Goal: Navigation & Orientation: Find specific page/section

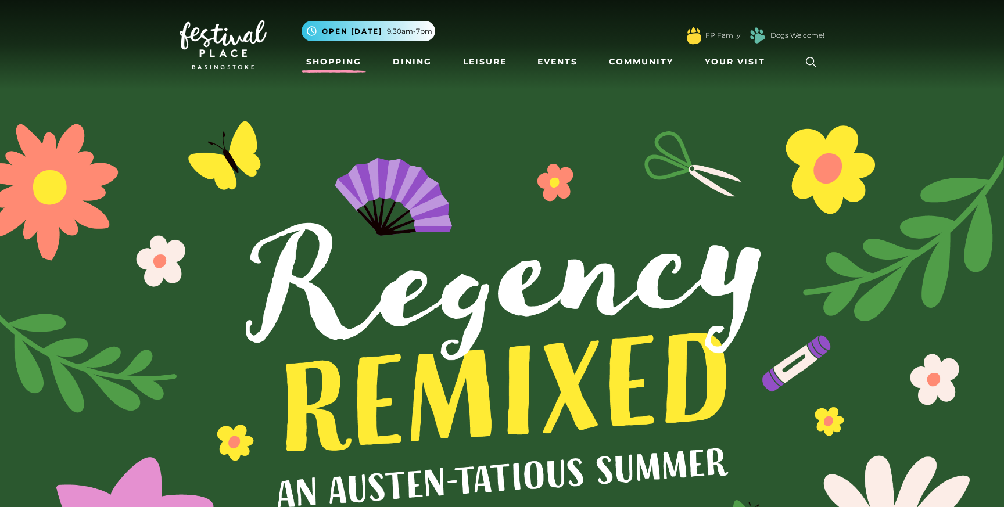
click at [332, 62] on link "Shopping" at bounding box center [334, 62] width 65 height 22
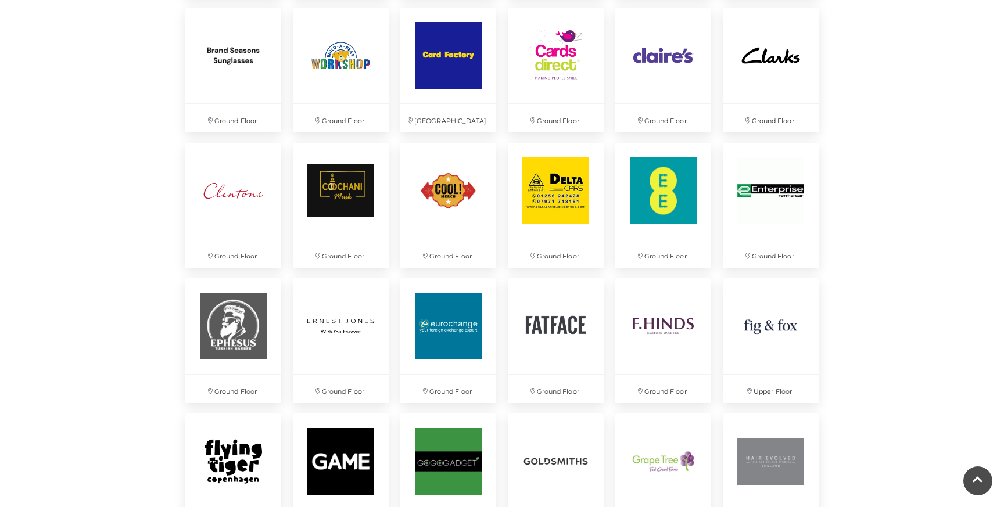
scroll to position [1135, 0]
click at [225, 78] on img at bounding box center [233, 55] width 101 height 101
click at [772, 112] on p "Ground Floor" at bounding box center [770, 121] width 101 height 30
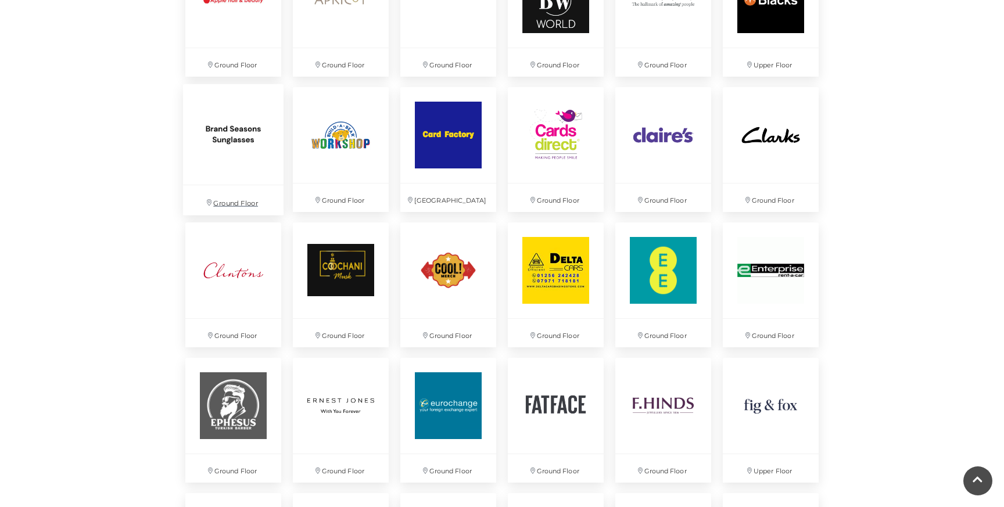
scroll to position [1051, 0]
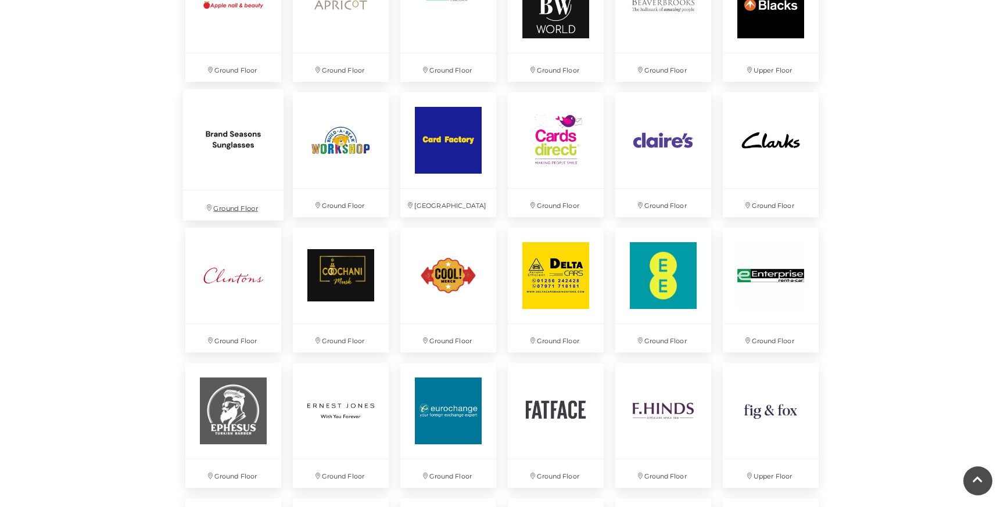
click at [246, 144] on img at bounding box center [233, 140] width 101 height 101
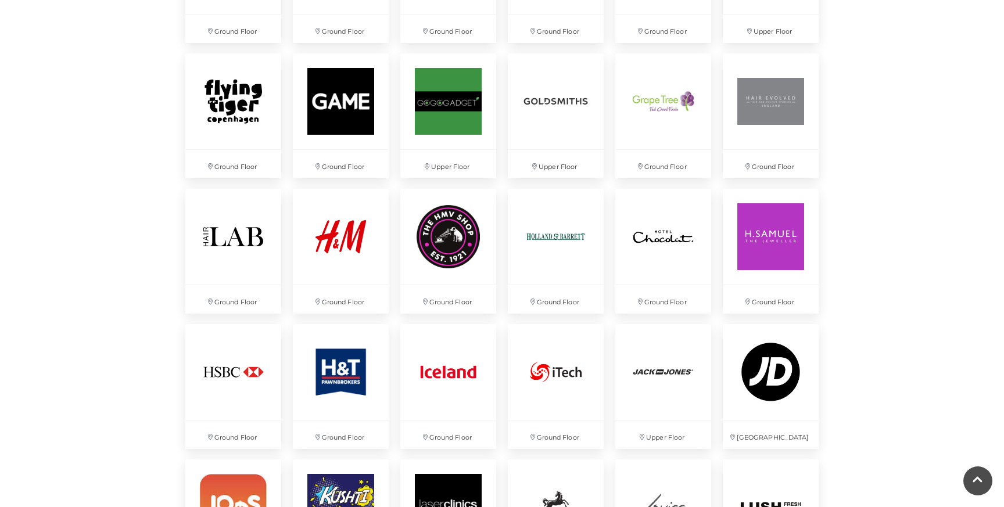
scroll to position [1497, 0]
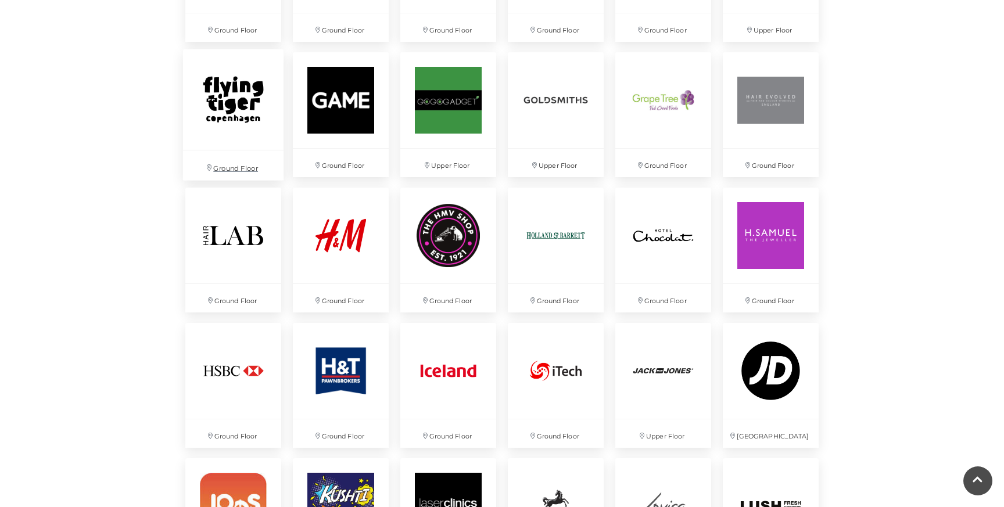
click at [242, 93] on img at bounding box center [233, 99] width 101 height 101
click at [124, 286] on div "Discover something new... Rituals Toytown Søstrene Grene Kushti Comics Fig & Fox" at bounding box center [502, 222] width 1004 height 3439
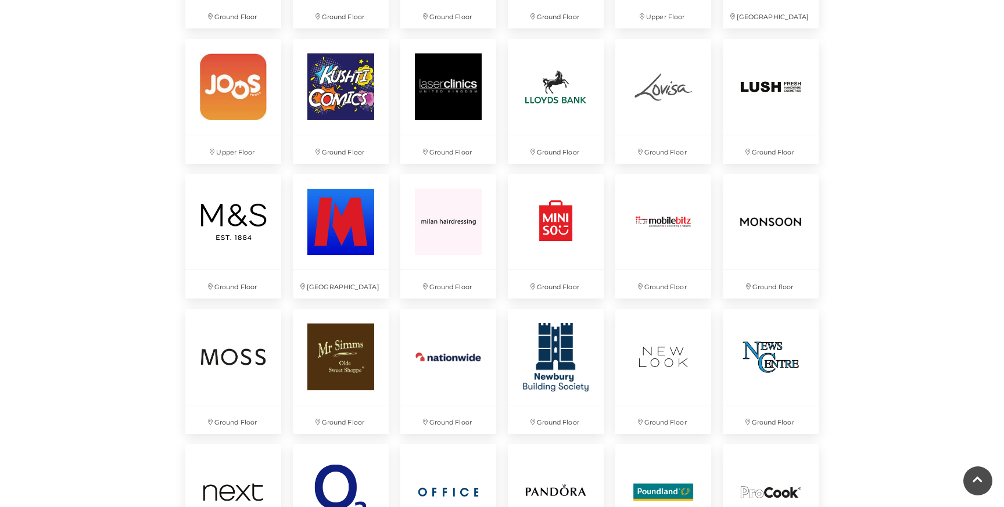
scroll to position [1931, 0]
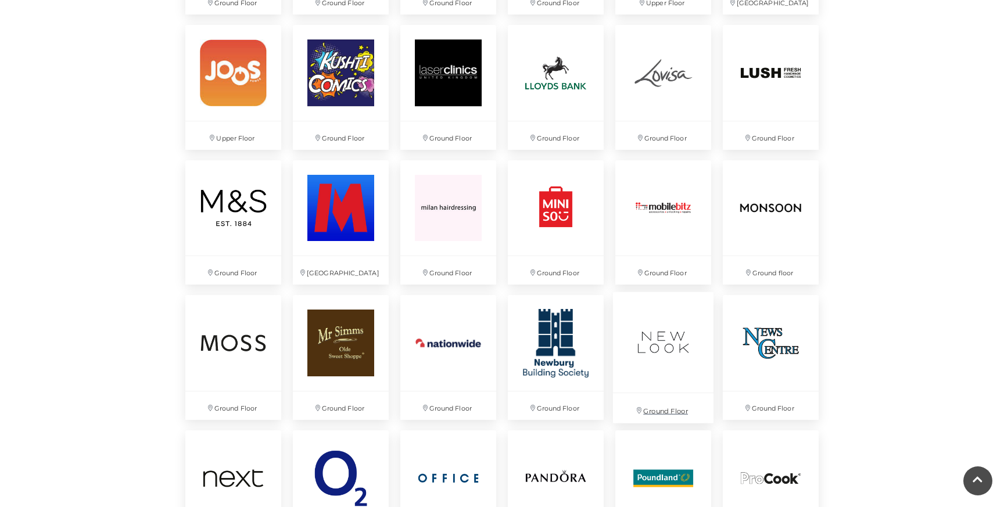
click at [638, 350] on img at bounding box center [663, 342] width 101 height 101
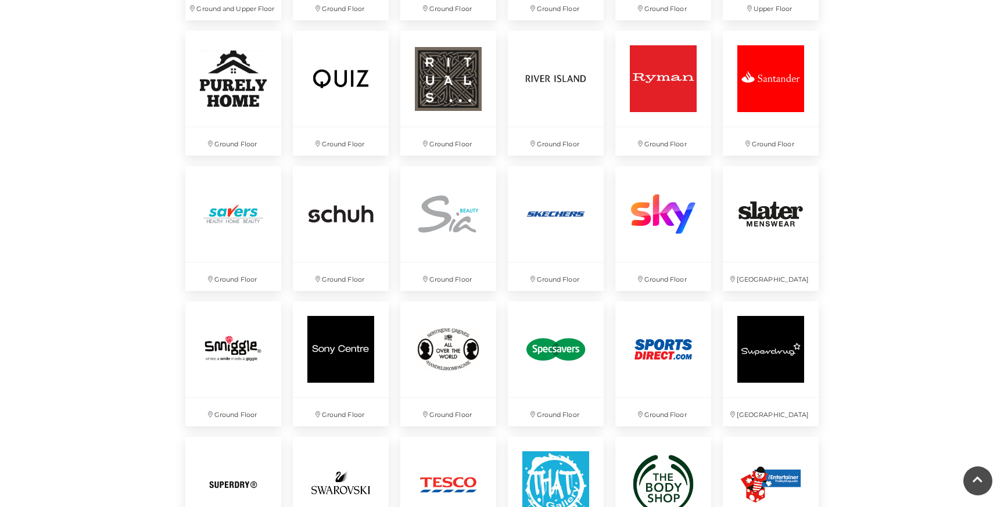
scroll to position [2467, 0]
click at [595, 340] on img at bounding box center [556, 348] width 101 height 101
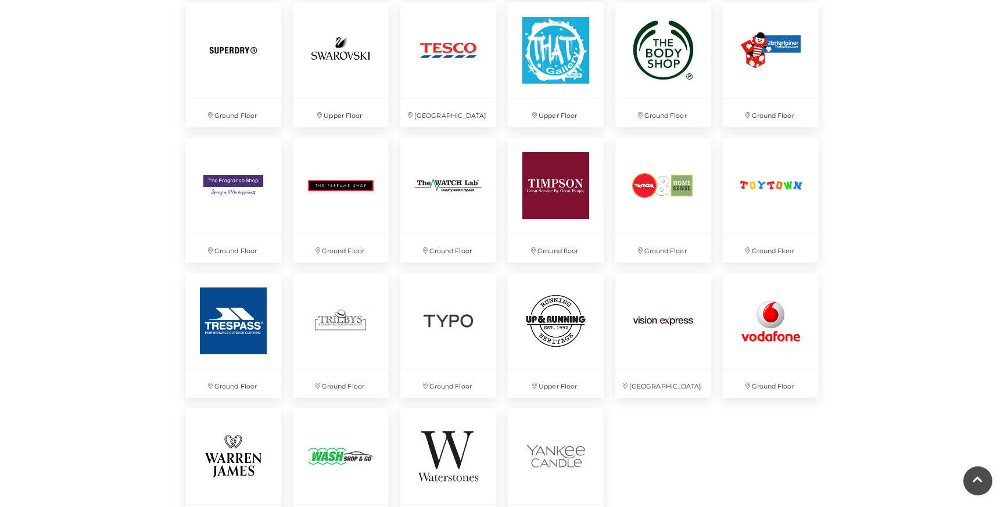
scroll to position [2904, 0]
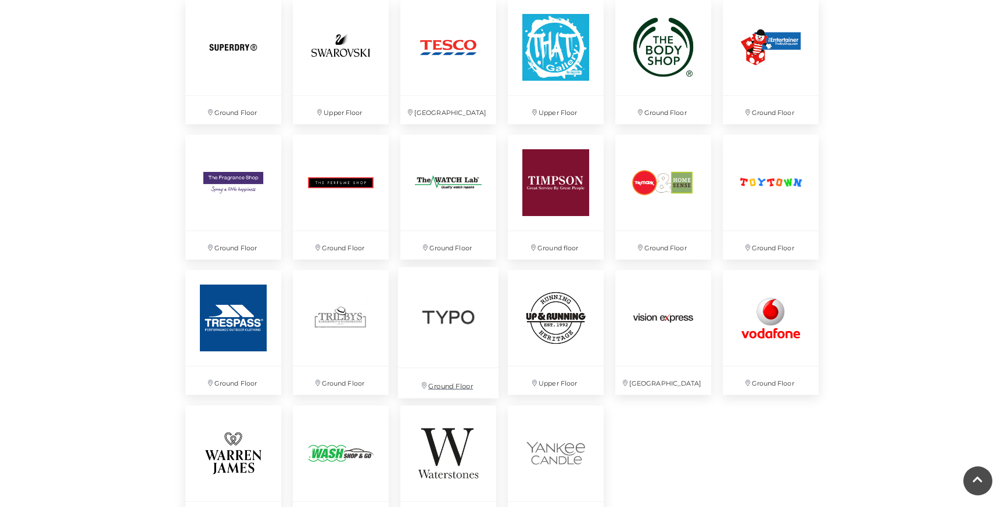
click at [453, 328] on img at bounding box center [448, 317] width 101 height 101
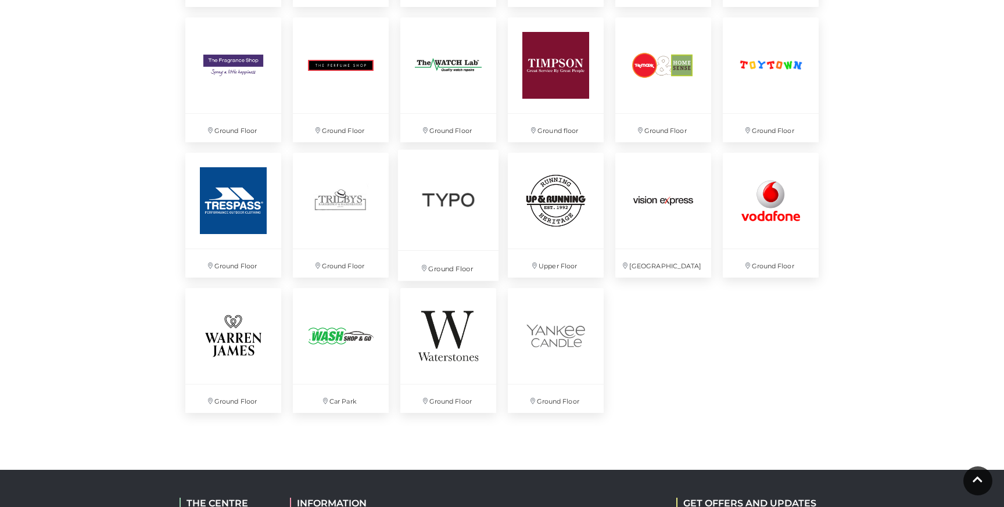
scroll to position [3012, 0]
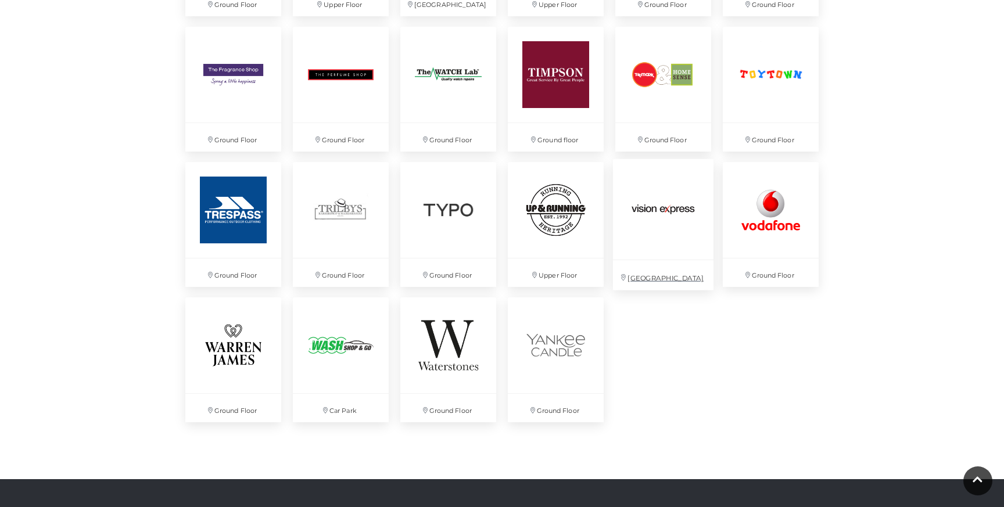
click at [632, 236] on img at bounding box center [663, 209] width 101 height 101
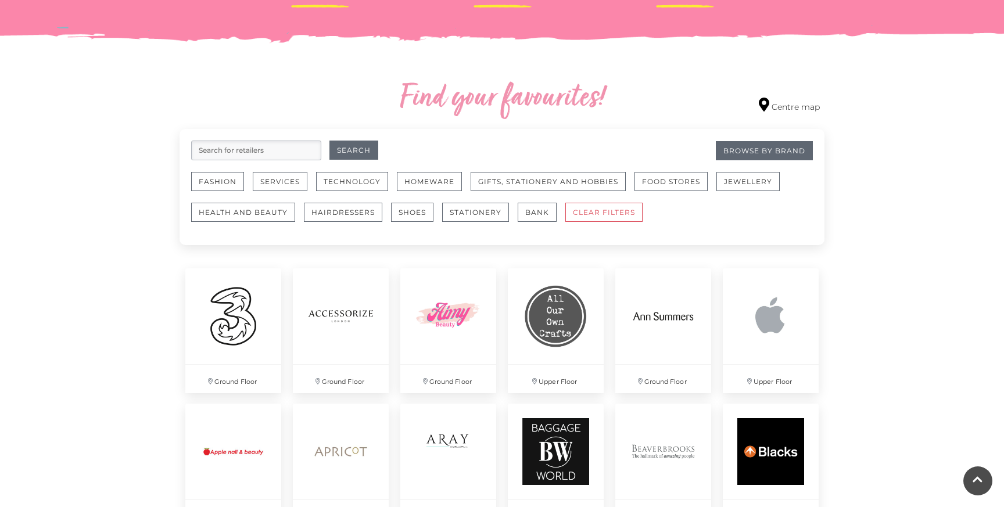
scroll to position [603, 0]
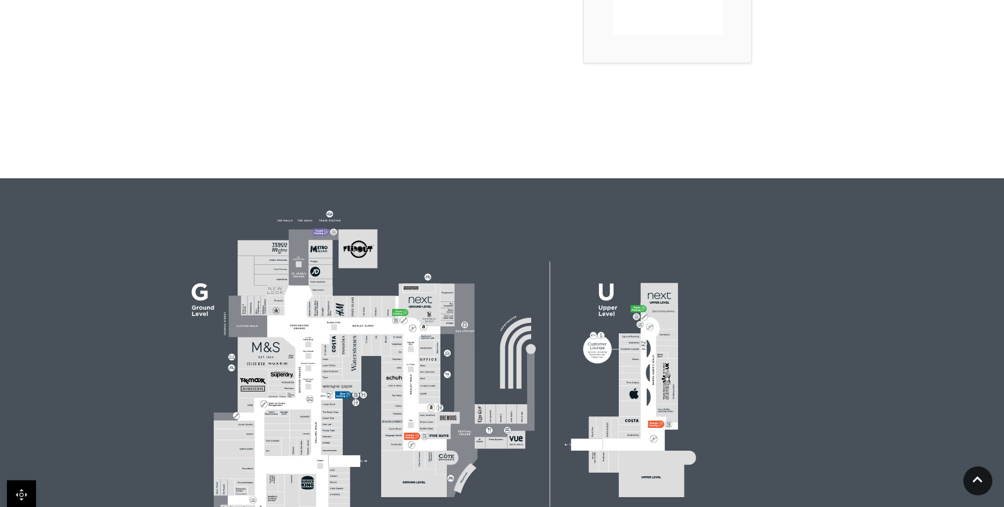
scroll to position [435, 0]
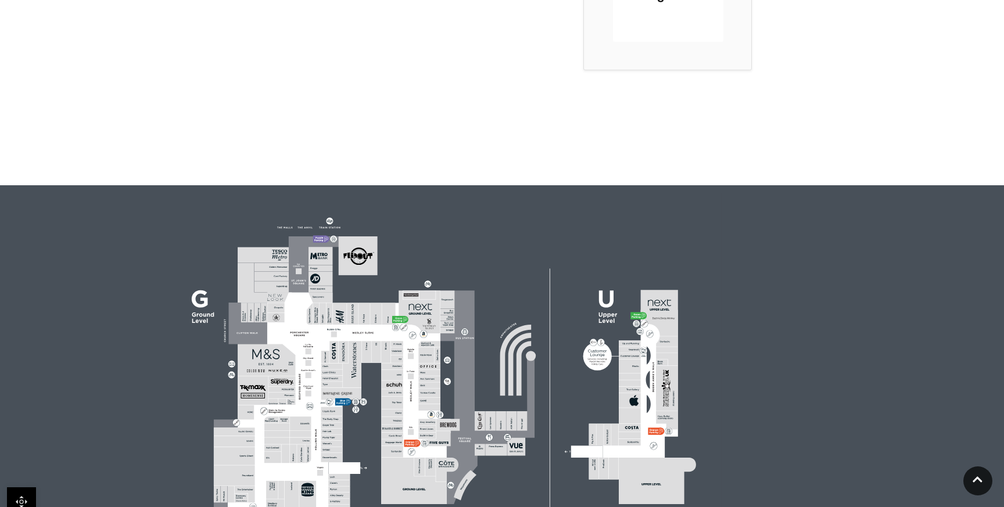
click at [269, 294] on polygon at bounding box center [263, 283] width 51 height 40
click at [270, 298] on polygon at bounding box center [263, 283] width 51 height 40
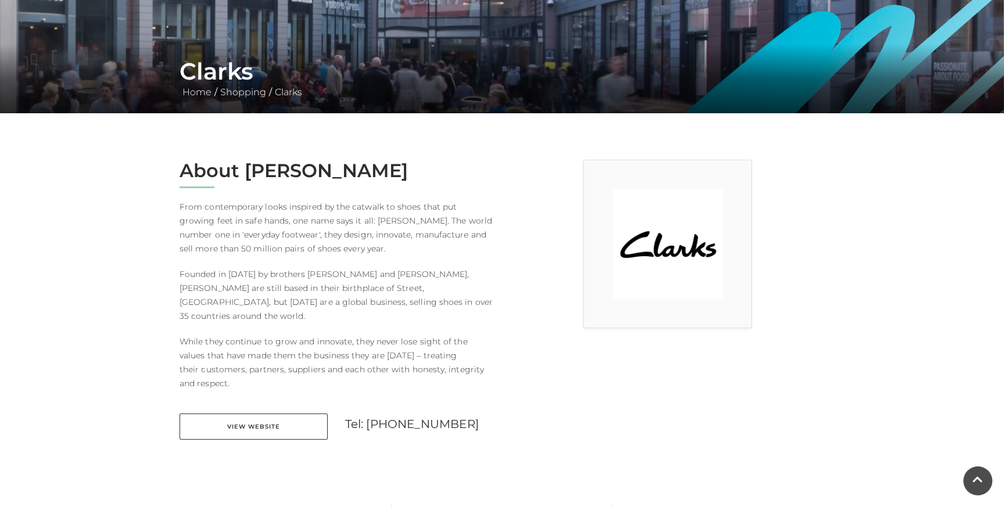
scroll to position [142, 0]
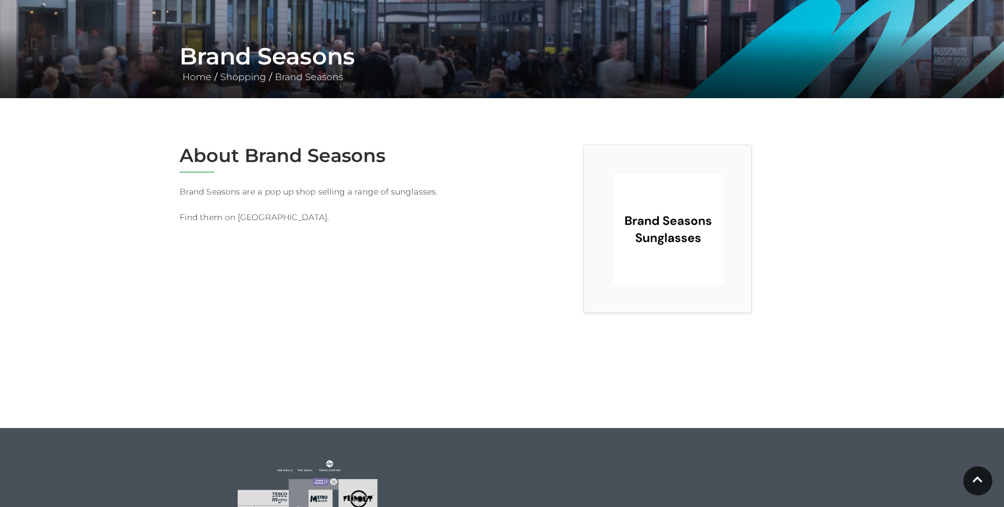
scroll to position [189, 0]
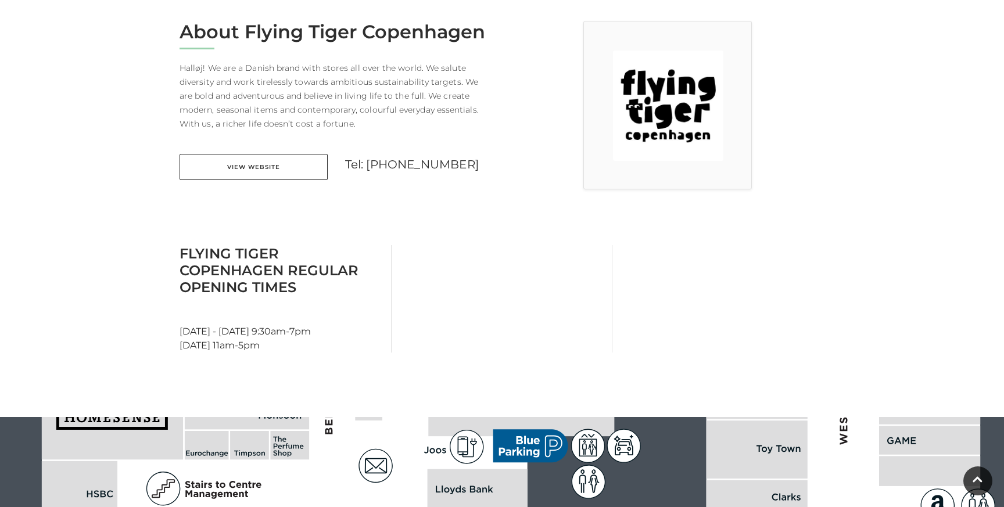
scroll to position [361, 0]
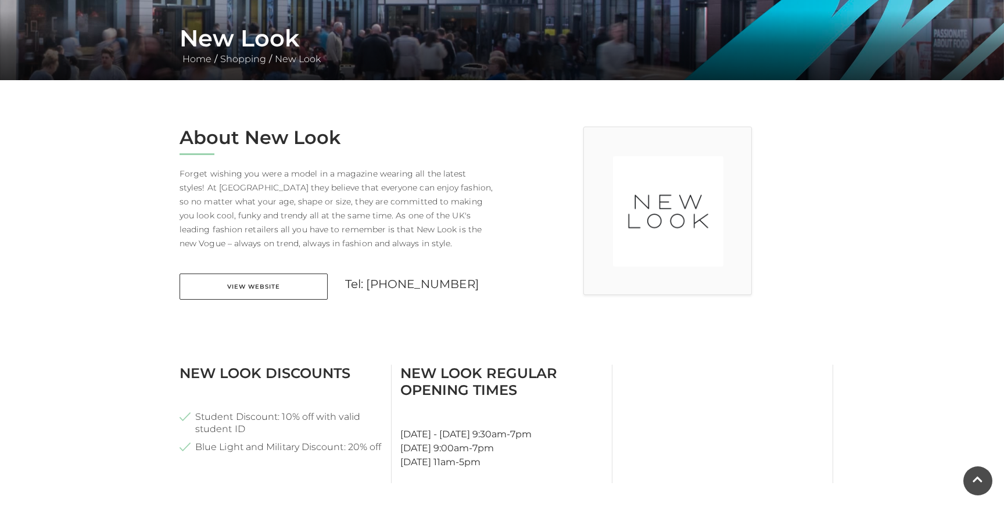
scroll to position [276, 0]
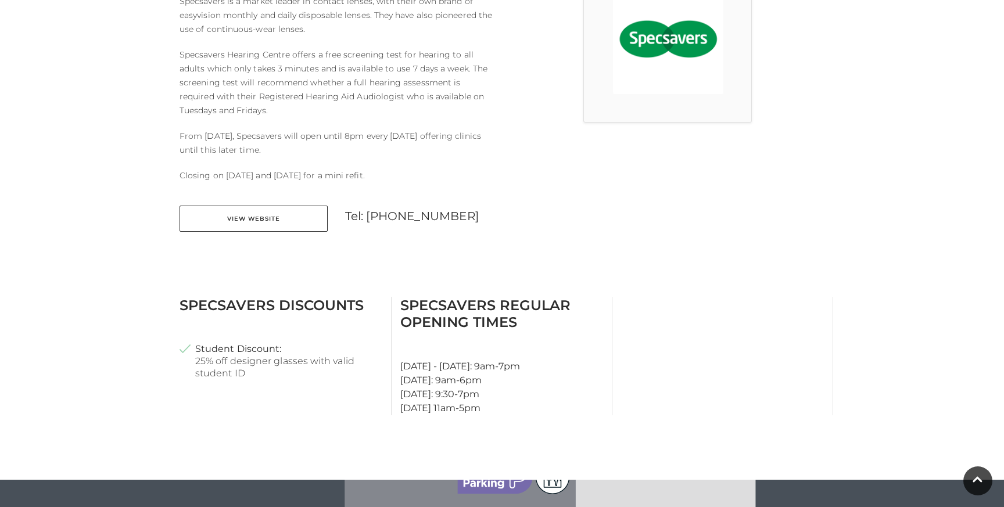
scroll to position [382, 0]
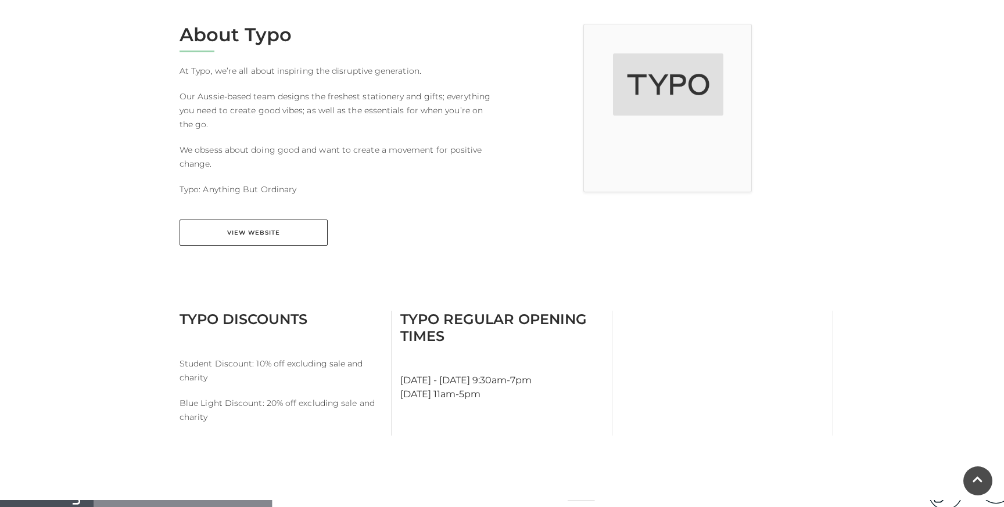
scroll to position [376, 0]
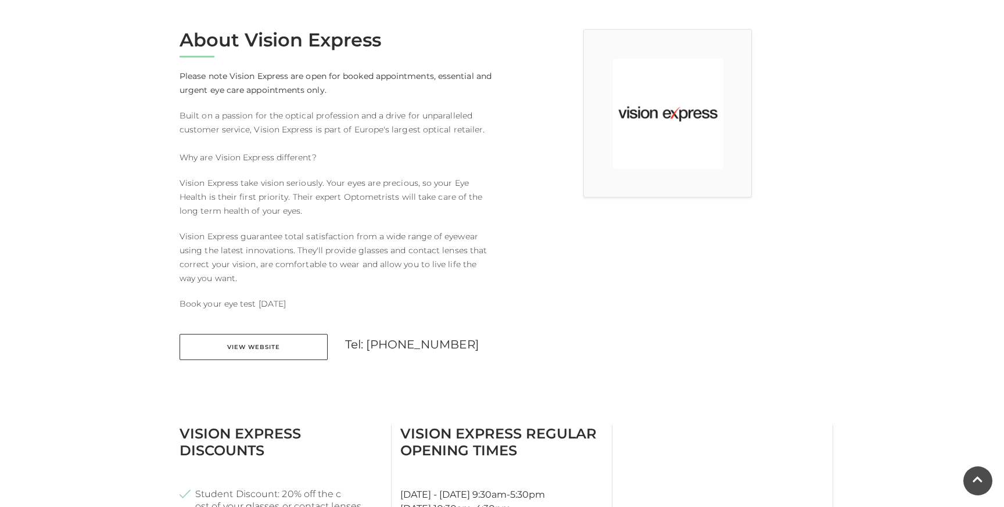
scroll to position [453, 0]
